Goal: Communication & Community: Share content

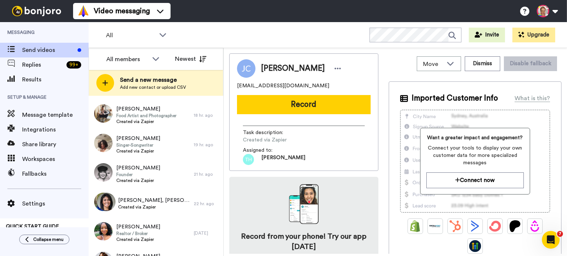
scroll to position [393, 0]
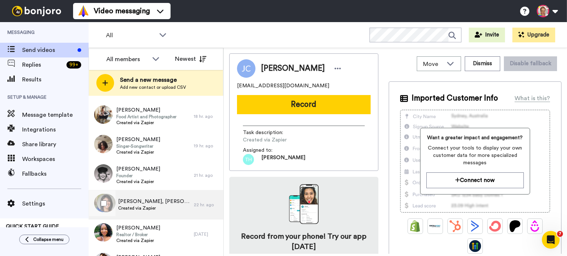
click at [163, 208] on span "Created via Zapier" at bounding box center [154, 209] width 72 height 6
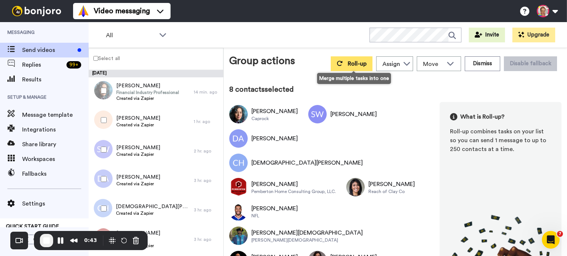
click at [355, 62] on span "Roll-up" at bounding box center [357, 64] width 19 height 6
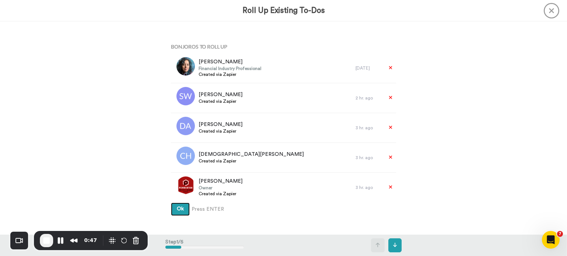
click at [177, 209] on span "Ok" at bounding box center [180, 209] width 7 height 5
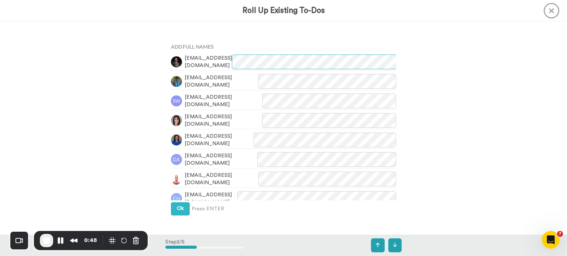
scroll to position [214, 0]
click at [177, 209] on span "Ok" at bounding box center [180, 208] width 7 height 5
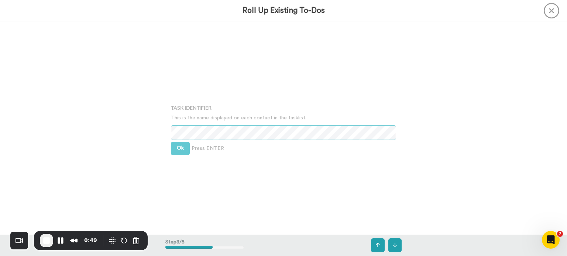
scroll to position [427, 0]
click at [173, 150] on button "Ok" at bounding box center [180, 147] width 19 height 13
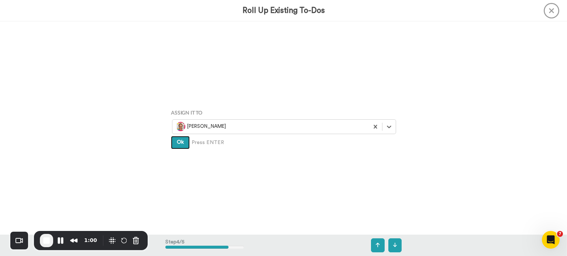
click at [177, 142] on span "Ok" at bounding box center [180, 142] width 7 height 5
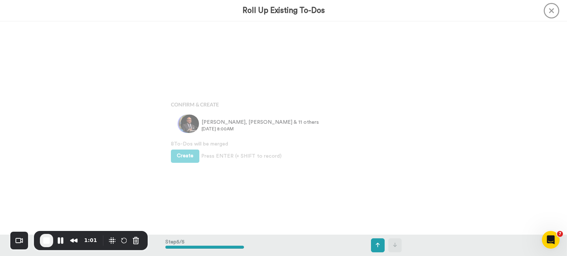
scroll to position [854, 0]
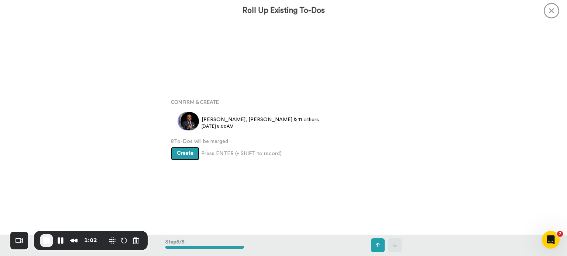
click at [183, 150] on button "Create" at bounding box center [185, 153] width 28 height 13
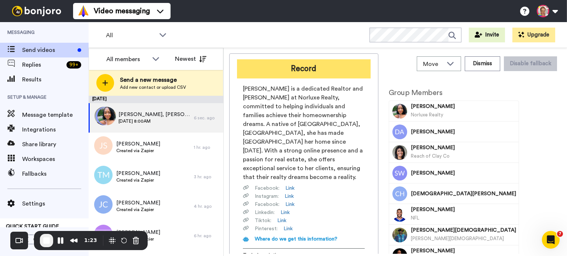
click at [295, 72] on button "Record" at bounding box center [304, 68] width 134 height 19
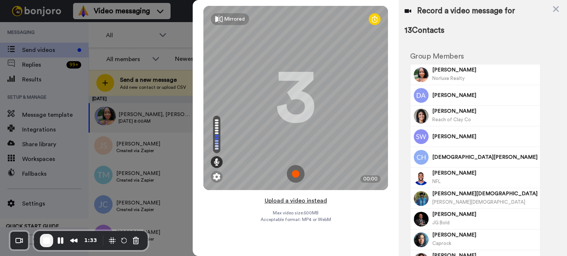
click at [293, 202] on button "Upload a video instead" at bounding box center [295, 201] width 67 height 10
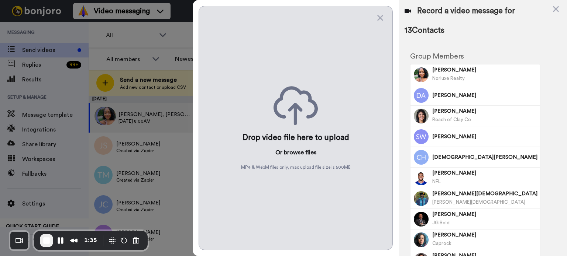
click at [291, 152] on button "browse" at bounding box center [294, 152] width 20 height 9
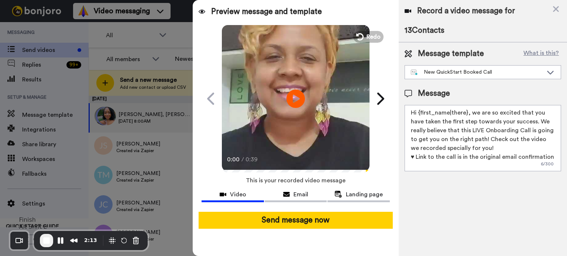
click at [41, 243] on button "End Recording" at bounding box center [46, 240] width 13 height 13
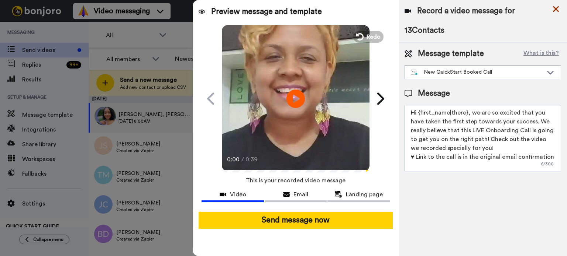
click at [559, 7] on icon at bounding box center [555, 8] width 7 height 9
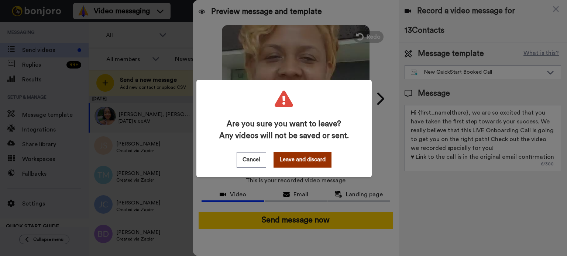
click at [290, 166] on button "Leave and discard" at bounding box center [302, 159] width 58 height 15
